Goal: Find specific page/section: Find specific page/section

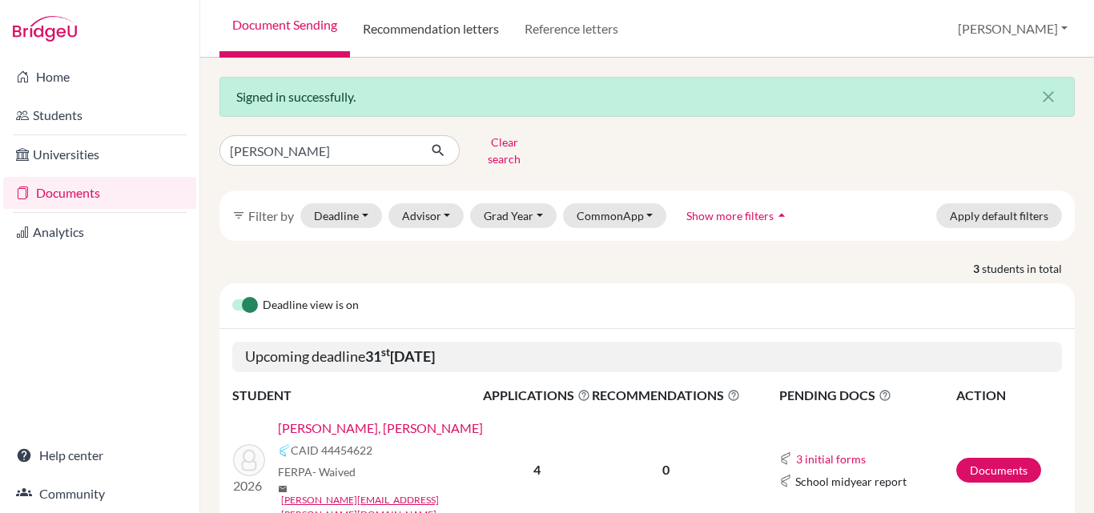
click at [420, 27] on link "Recommendation letters" at bounding box center [431, 29] width 162 height 58
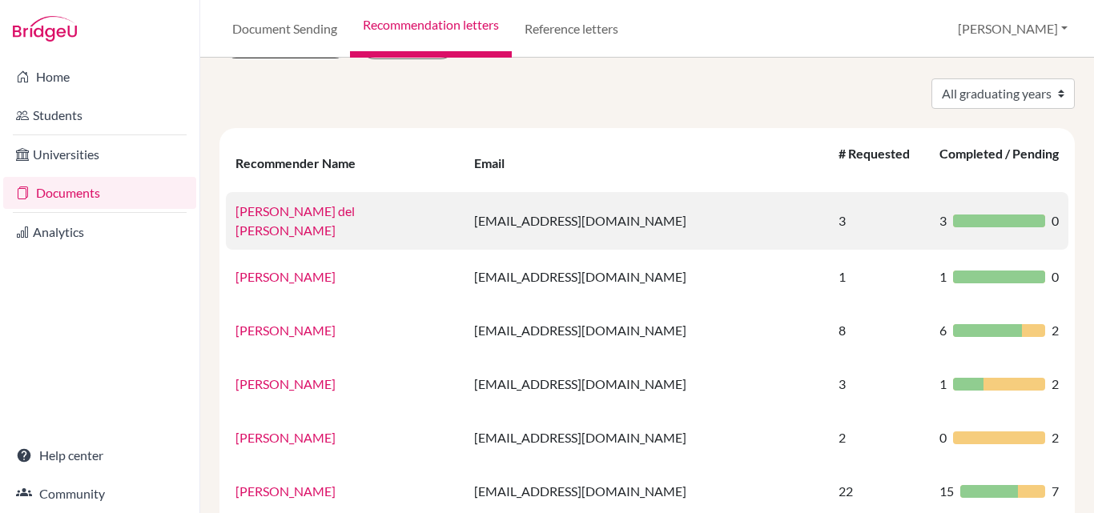
scroll to position [57, 0]
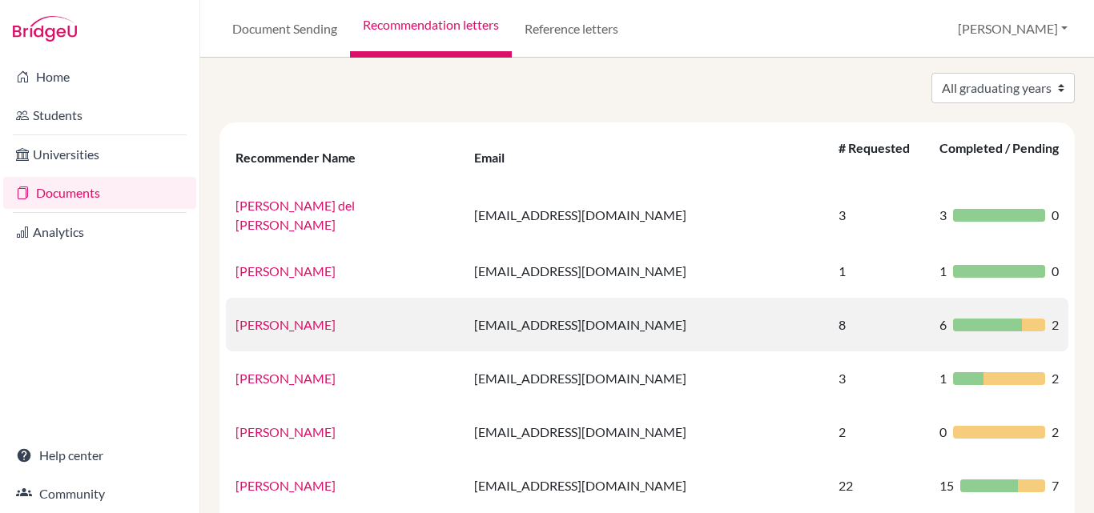
click at [653, 323] on td "amejia3@colegiobolivar.org" at bounding box center [646, 325] width 364 height 54
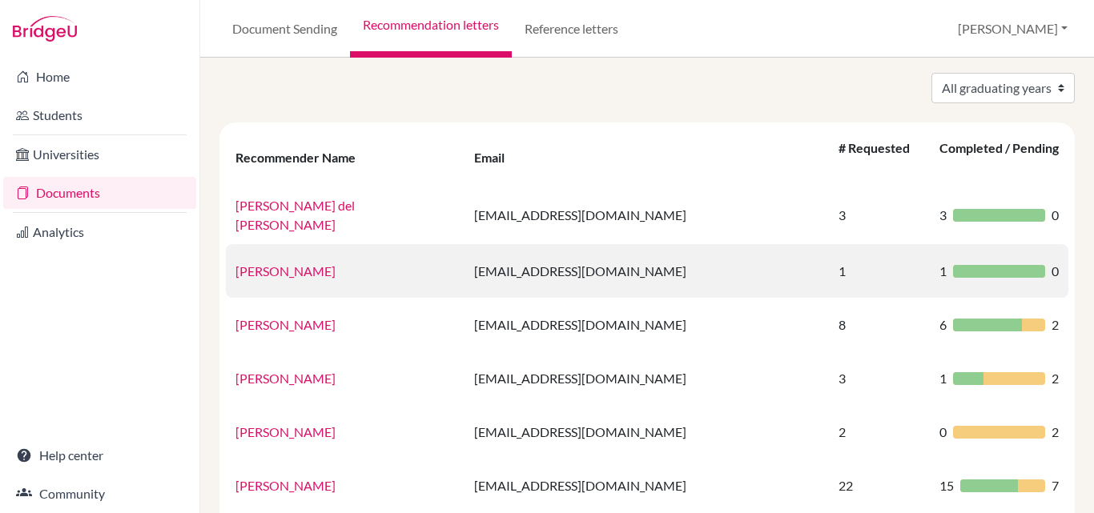
click at [684, 244] on td "amejia3@colegiobolivar.edu.co" at bounding box center [646, 271] width 364 height 54
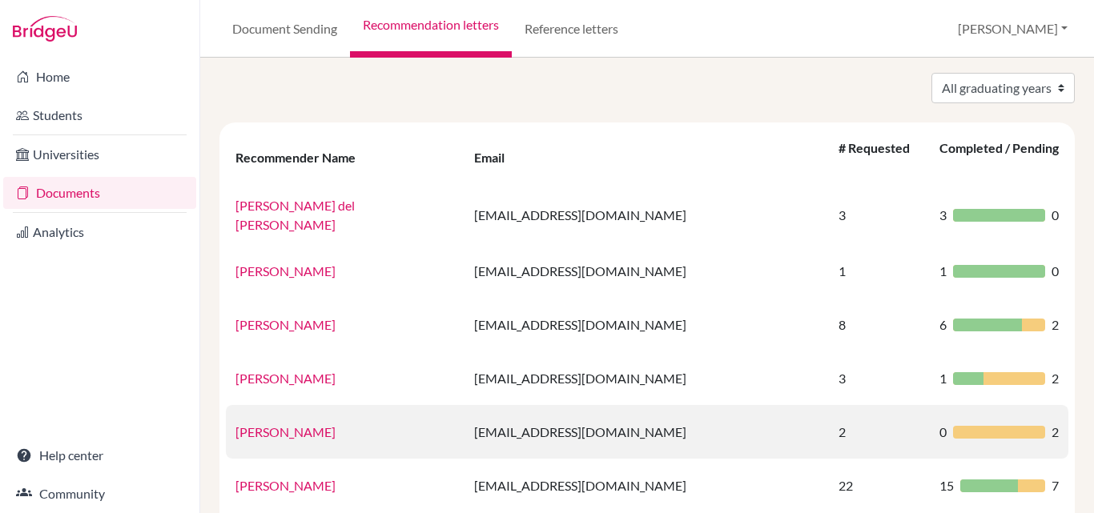
click at [282, 424] on link "Beatriz Trujillo" at bounding box center [285, 431] width 100 height 15
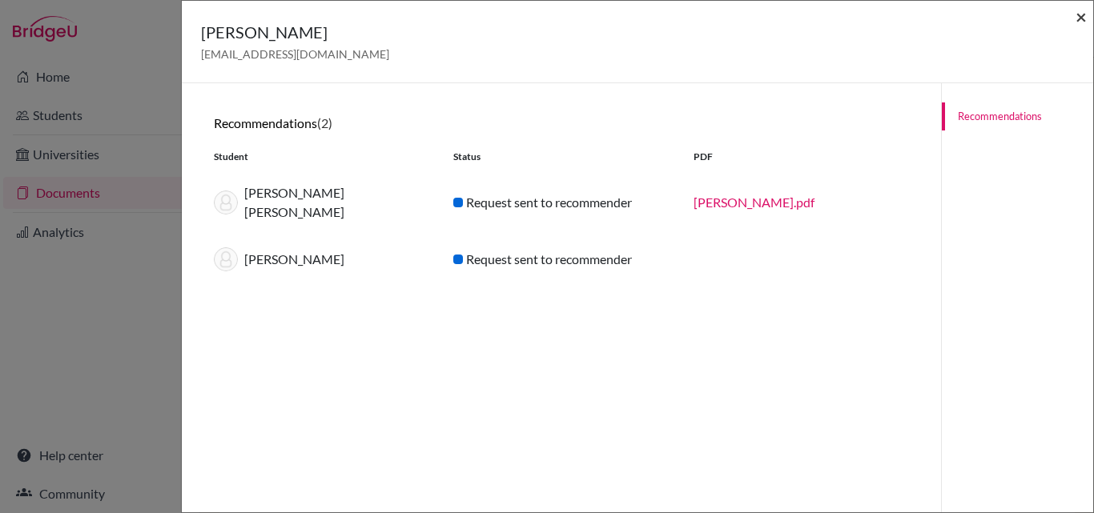
click at [1079, 17] on span "×" at bounding box center [1080, 16] width 11 height 23
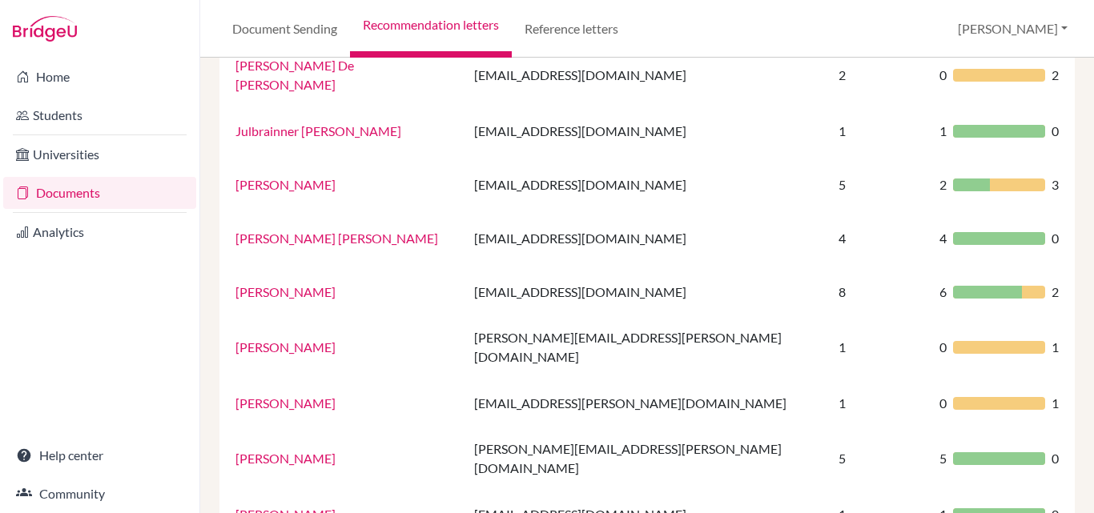
scroll to position [1140, 0]
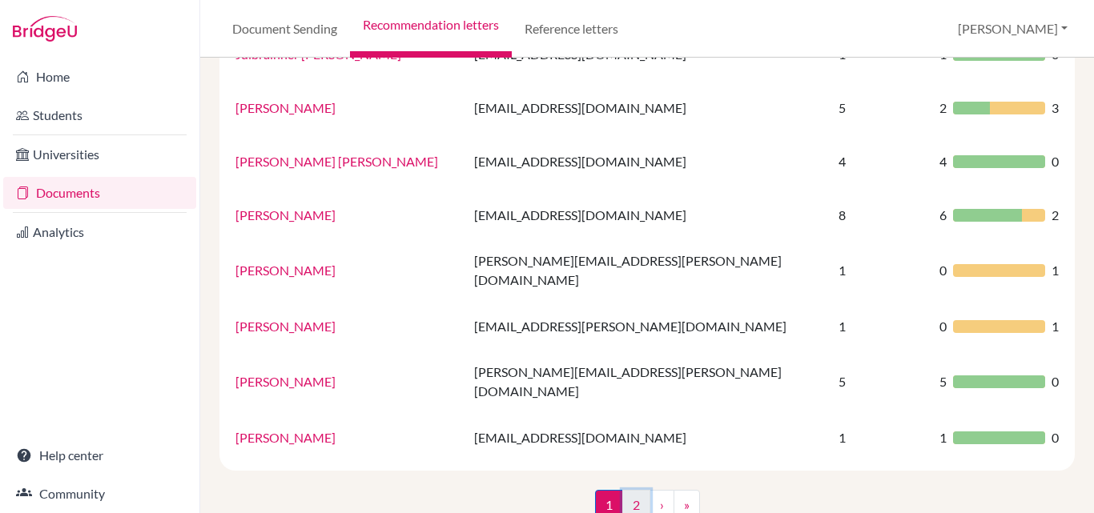
click at [631, 490] on link "2" at bounding box center [636, 505] width 28 height 30
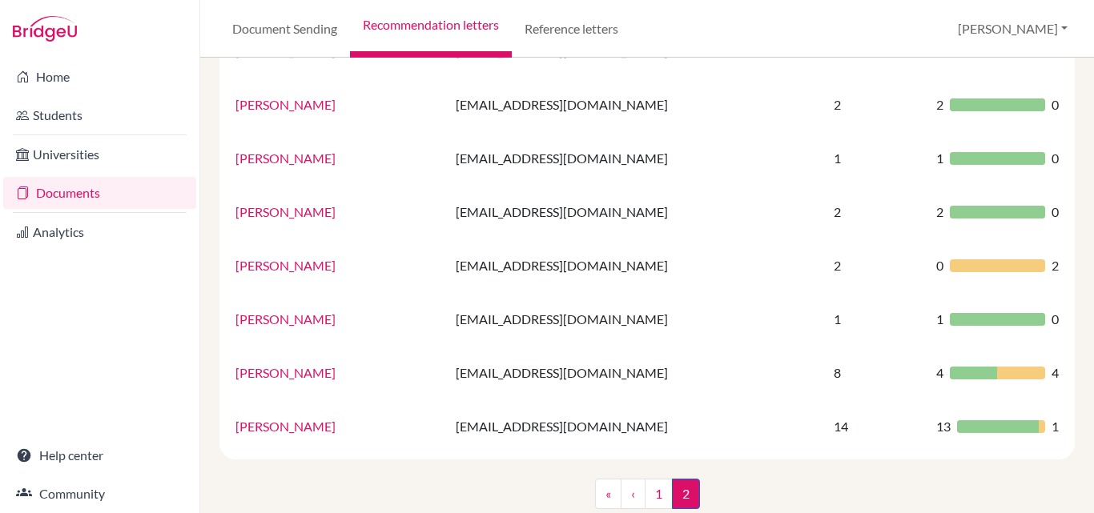
scroll to position [979, 0]
click at [576, 25] on link "Reference letters" at bounding box center [571, 29] width 119 height 58
